Goal: Information Seeking & Learning: Learn about a topic

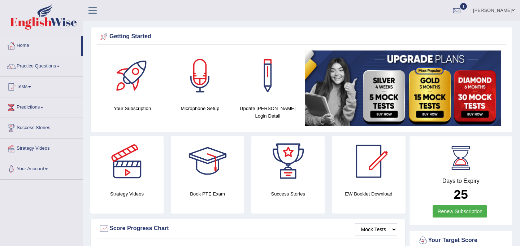
click at [35, 86] on link "Tests" at bounding box center [41, 86] width 82 height 18
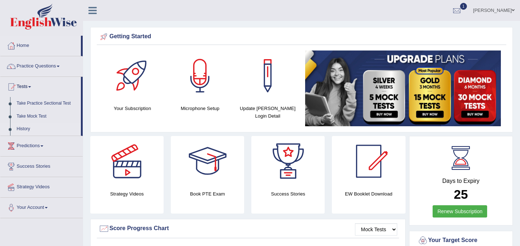
click at [37, 126] on link "History" at bounding box center [47, 129] width 68 height 13
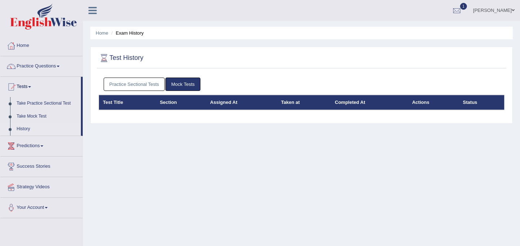
click at [142, 86] on link "Practice Sectional Tests" at bounding box center [134, 84] width 61 height 13
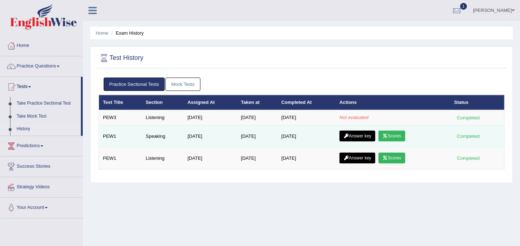
click at [397, 138] on link "Scores" at bounding box center [392, 136] width 27 height 11
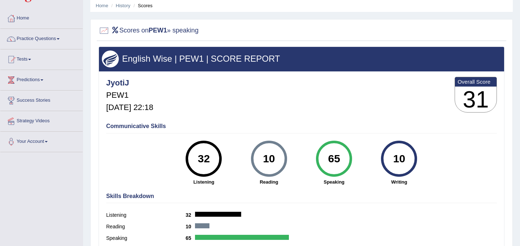
scroll to position [20, 0]
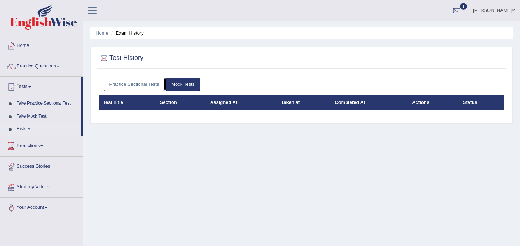
click at [133, 89] on link "Practice Sectional Tests" at bounding box center [134, 84] width 61 height 13
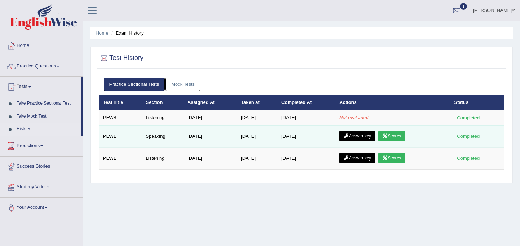
click at [369, 136] on link "Answer key" at bounding box center [358, 136] width 36 height 11
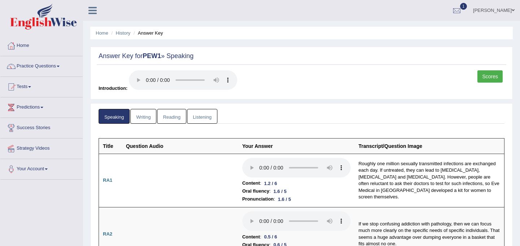
click at [497, 77] on link "Scores" at bounding box center [490, 76] width 25 height 12
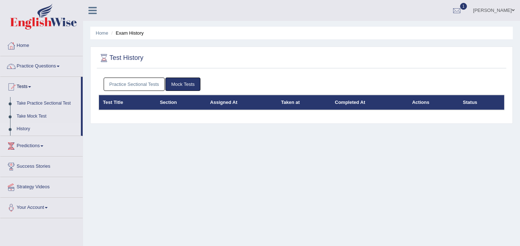
click at [138, 85] on link "Practice Sectional Tests" at bounding box center [134, 84] width 61 height 13
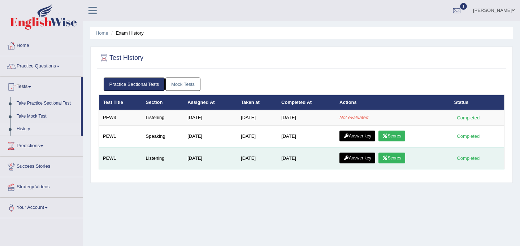
click at [400, 158] on link "Scores" at bounding box center [392, 158] width 27 height 11
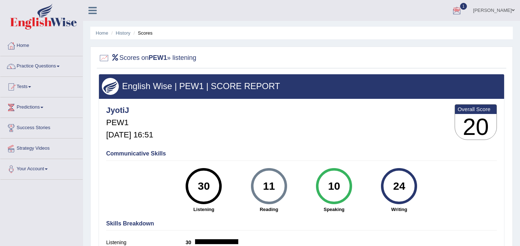
click at [463, 7] on div at bounding box center [457, 10] width 11 height 11
click at [455, 52] on div "See All Alerts" at bounding box center [414, 52] width 96 height 8
click at [463, 7] on div at bounding box center [457, 10] width 11 height 11
click at [427, 55] on li "See All Alerts" at bounding box center [413, 51] width 103 height 15
click at [463, 10] on div at bounding box center [457, 10] width 11 height 11
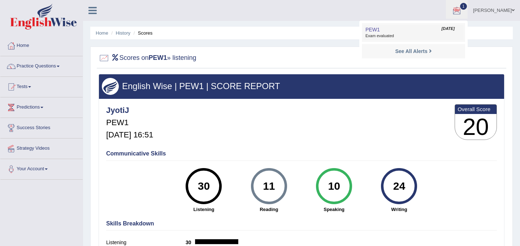
click at [418, 35] on span "Exam evaluated" at bounding box center [414, 36] width 96 height 6
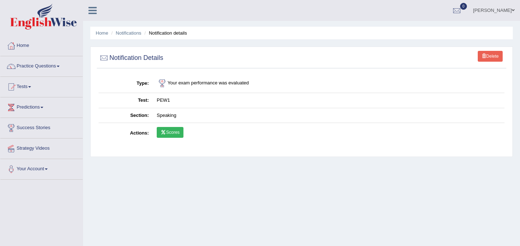
click at [494, 52] on link "Delete" at bounding box center [490, 56] width 25 height 11
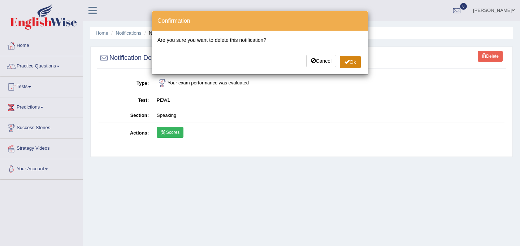
click at [354, 60] on button "Ok" at bounding box center [350, 62] width 21 height 12
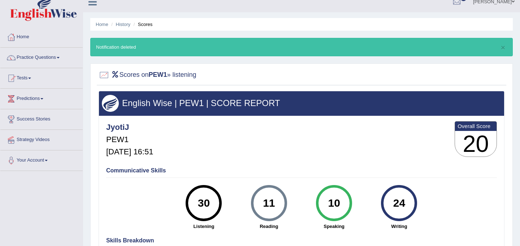
scroll to position [14, 0]
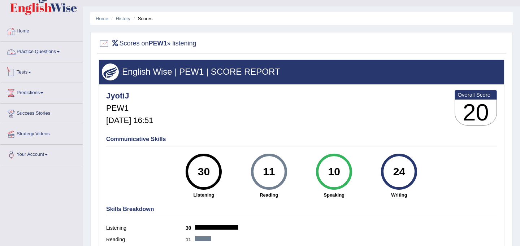
click at [55, 74] on link "Tests" at bounding box center [41, 72] width 82 height 18
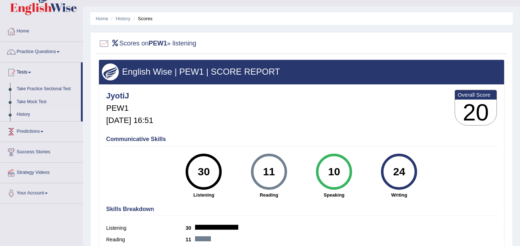
click at [46, 116] on link "History" at bounding box center [47, 114] width 68 height 13
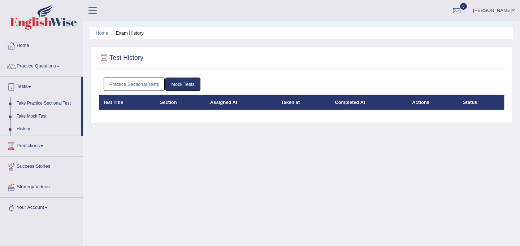
click at [150, 83] on link "Practice Sectional Tests" at bounding box center [134, 84] width 61 height 13
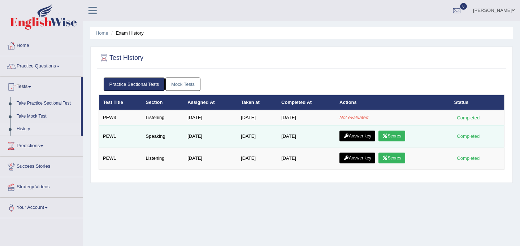
click at [361, 133] on link "Answer key" at bounding box center [358, 136] width 36 height 11
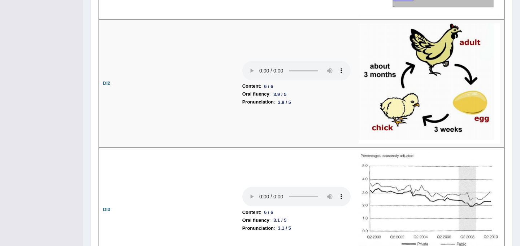
scroll to position [982, 0]
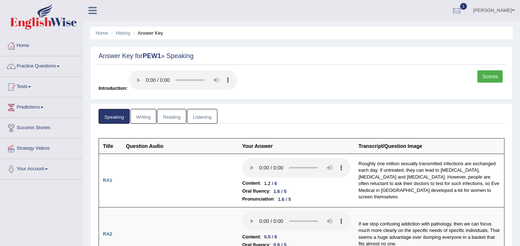
click at [490, 74] on link "Scores" at bounding box center [490, 76] width 25 height 12
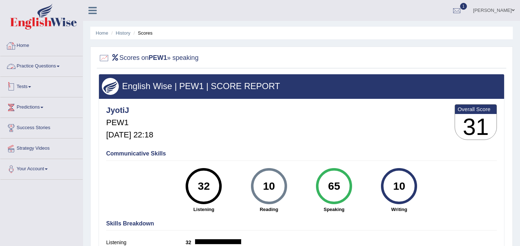
click at [41, 86] on link "Tests" at bounding box center [41, 86] width 82 height 18
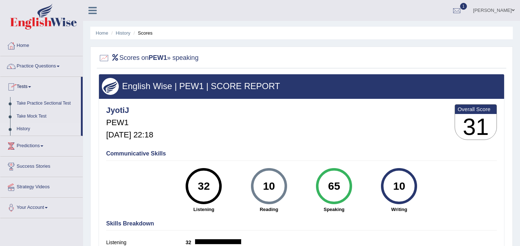
click at [43, 130] on link "History" at bounding box center [47, 129] width 68 height 13
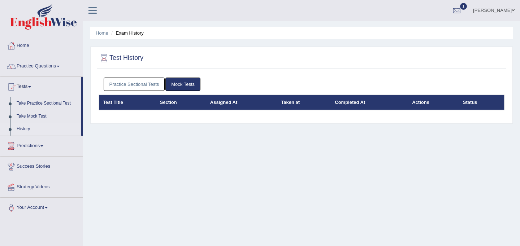
click at [143, 85] on link "Practice Sectional Tests" at bounding box center [134, 84] width 61 height 13
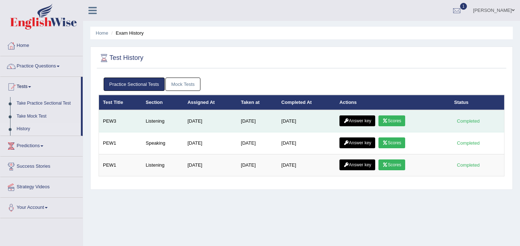
click at [390, 117] on link "Scores" at bounding box center [392, 121] width 27 height 11
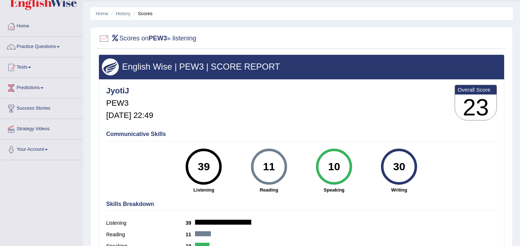
scroll to position [13, 0]
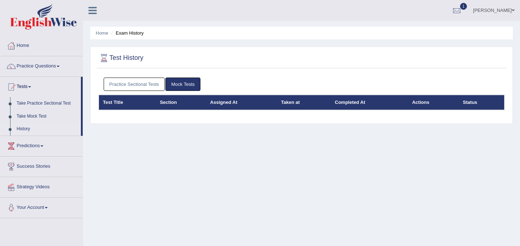
click at [137, 85] on link "Practice Sectional Tests" at bounding box center [134, 84] width 61 height 13
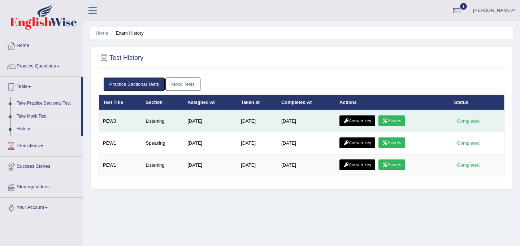
click at [367, 124] on link "Answer key" at bounding box center [358, 121] width 36 height 11
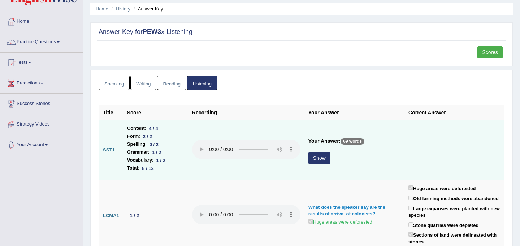
scroll to position [27, 0]
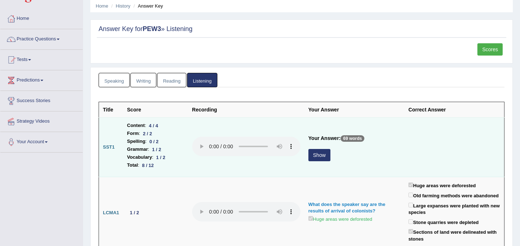
click at [321, 156] on button "Show" at bounding box center [320, 155] width 22 height 12
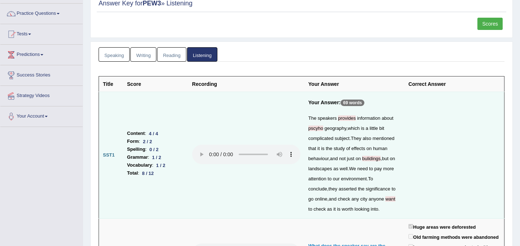
scroll to position [54, 0]
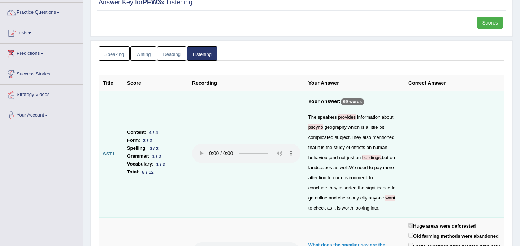
click at [347, 120] on span "provides" at bounding box center [347, 117] width 18 height 5
click at [317, 131] on div "The speakers provides information about pscyho geography , which is a little bi…" at bounding box center [355, 162] width 92 height 101
click at [386, 199] on span "want" at bounding box center [391, 198] width 10 height 5
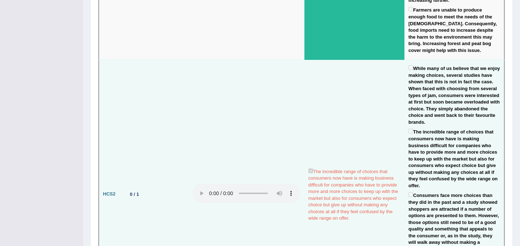
scroll to position [942, 0]
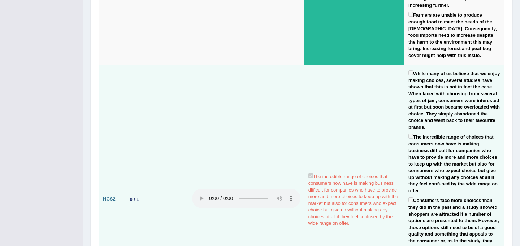
click at [311, 122] on td "The incredible range of choices that consumers now have is making business diff…" at bounding box center [355, 200] width 100 height 270
click at [343, 80] on td "The incredible range of choices that consumers now have is making business diff…" at bounding box center [355, 200] width 100 height 270
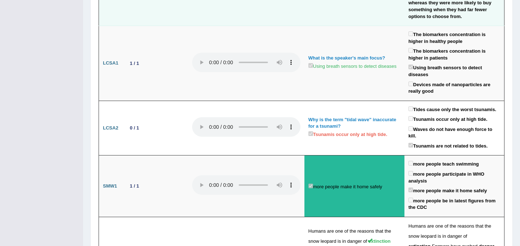
scroll to position [1252, 0]
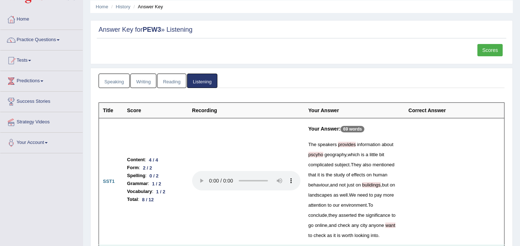
scroll to position [0, 0]
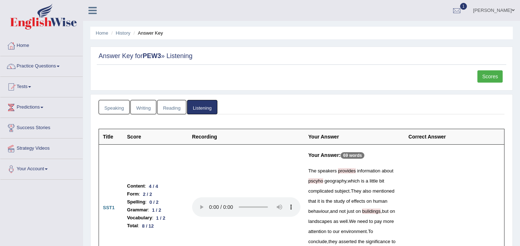
click at [495, 76] on link "Scores" at bounding box center [490, 76] width 25 height 12
